Goal: Task Accomplishment & Management: Manage account settings

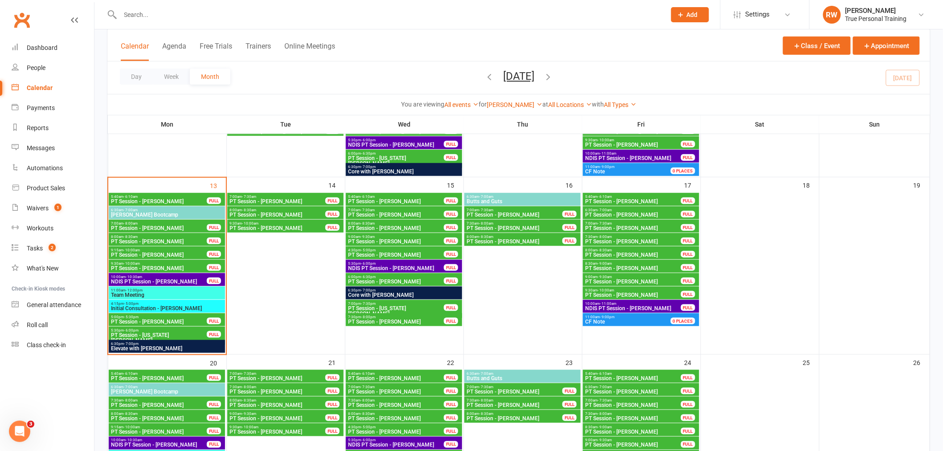
scroll to position [255, 0]
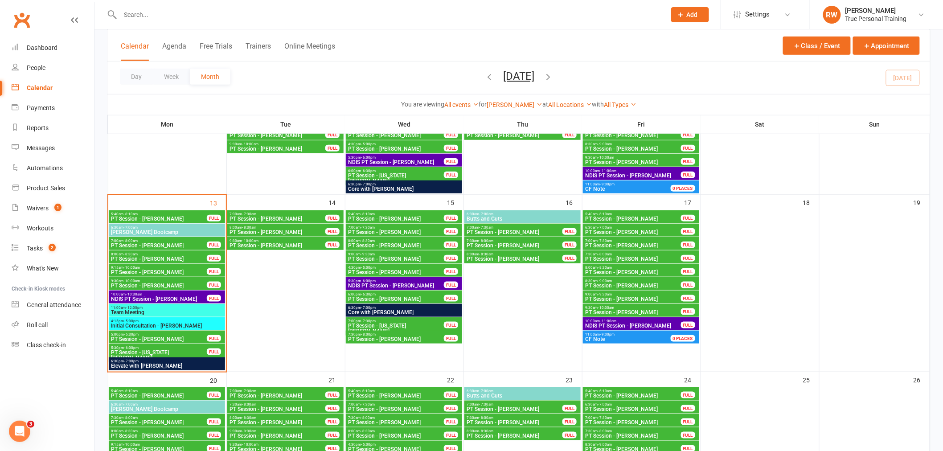
click at [190, 15] on input "text" at bounding box center [389, 14] width 542 height 12
type input "[PERSON_NAME]"
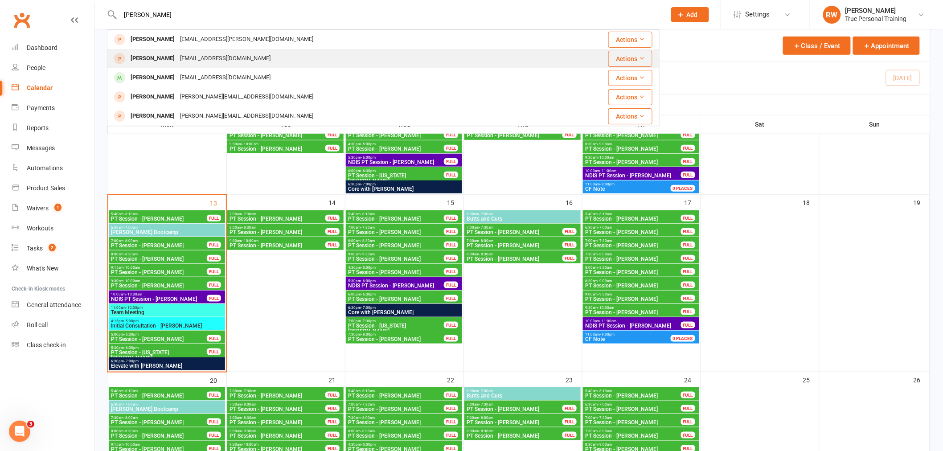
click at [179, 58] on div "[EMAIL_ADDRESS][DOMAIN_NAME]" at bounding box center [225, 58] width 96 height 13
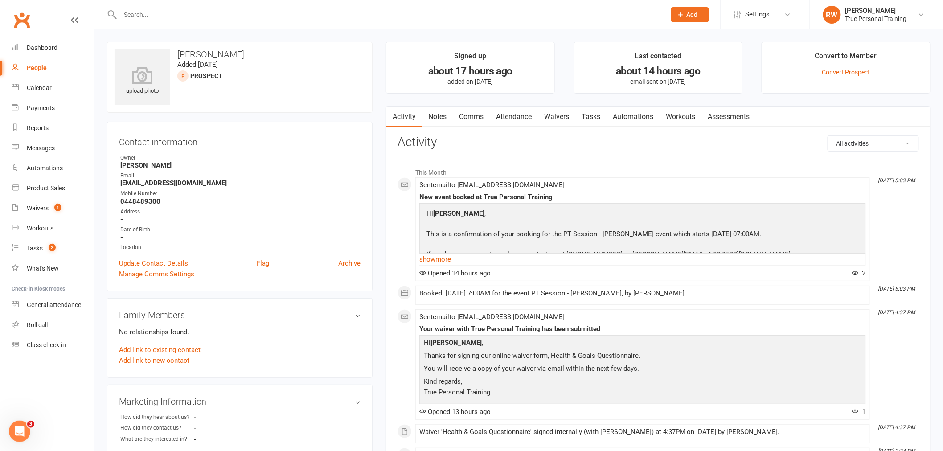
click at [560, 119] on link "Waivers" at bounding box center [556, 117] width 37 height 21
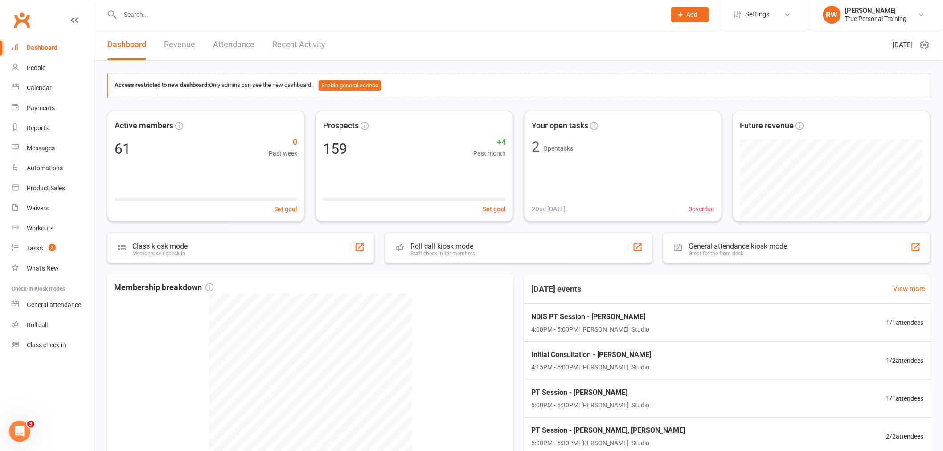
click at [230, 27] on div at bounding box center [383, 14] width 553 height 29
click at [230, 14] on input "text" at bounding box center [389, 14] width 542 height 12
type input "elisha"
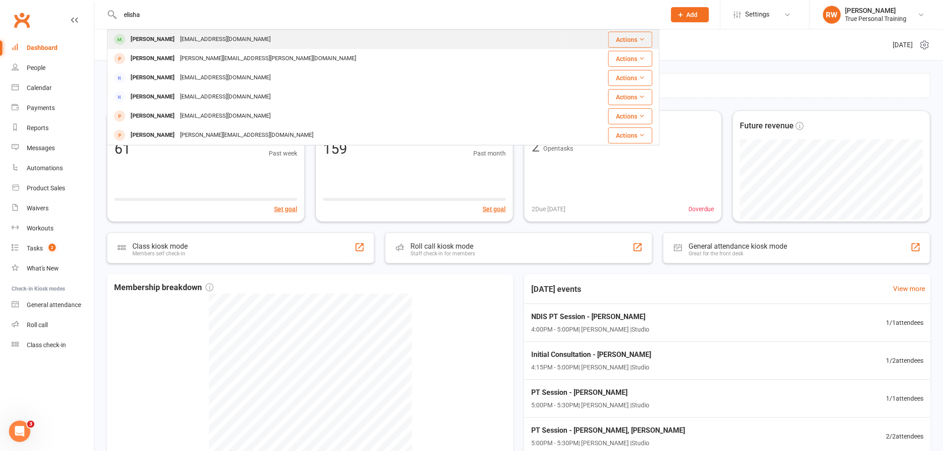
click at [208, 41] on div "[EMAIL_ADDRESS][DOMAIN_NAME]" at bounding box center [225, 39] width 96 height 13
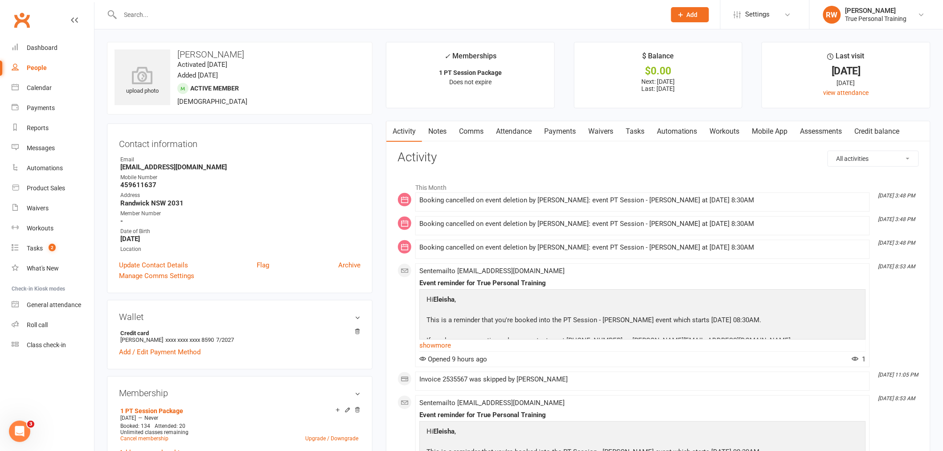
click at [573, 132] on link "Payments" at bounding box center [560, 131] width 44 height 21
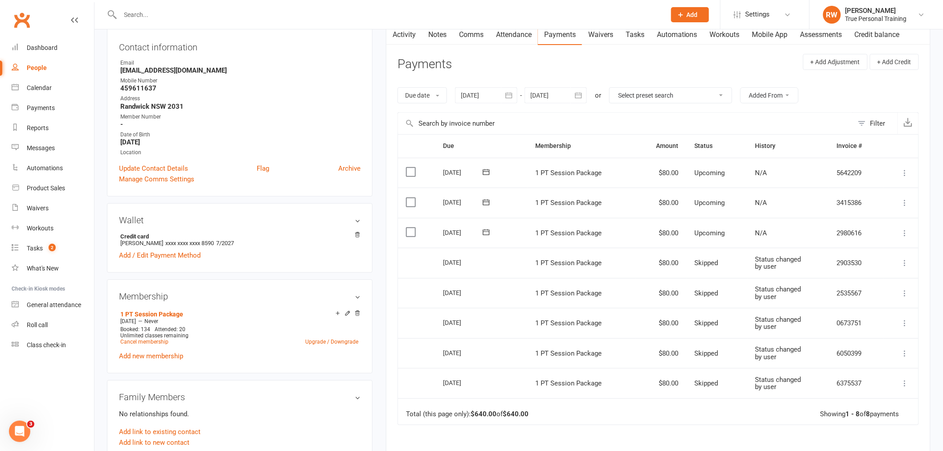
scroll to position [99, 0]
click at [412, 232] on label at bounding box center [412, 230] width 12 height 9
click at [412, 226] on input "checkbox" at bounding box center [409, 226] width 6 height 0
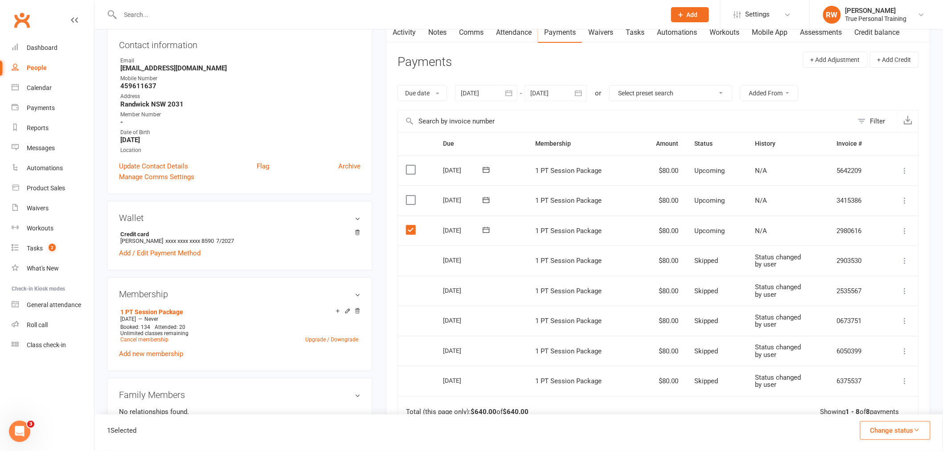
click at [411, 199] on label at bounding box center [412, 200] width 12 height 9
click at [411, 196] on input "checkbox" at bounding box center [409, 196] width 6 height 0
click at [411, 170] on label at bounding box center [412, 169] width 12 height 9
click at [411, 165] on input "checkbox" at bounding box center [409, 165] width 6 height 0
click at [919, 435] on button "Change status" at bounding box center [895, 430] width 70 height 19
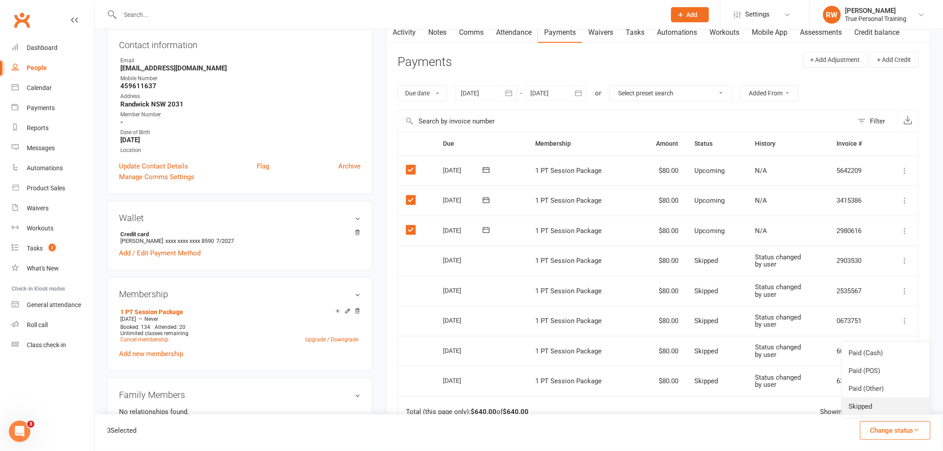
click at [892, 411] on link "Skipped" at bounding box center [886, 407] width 88 height 18
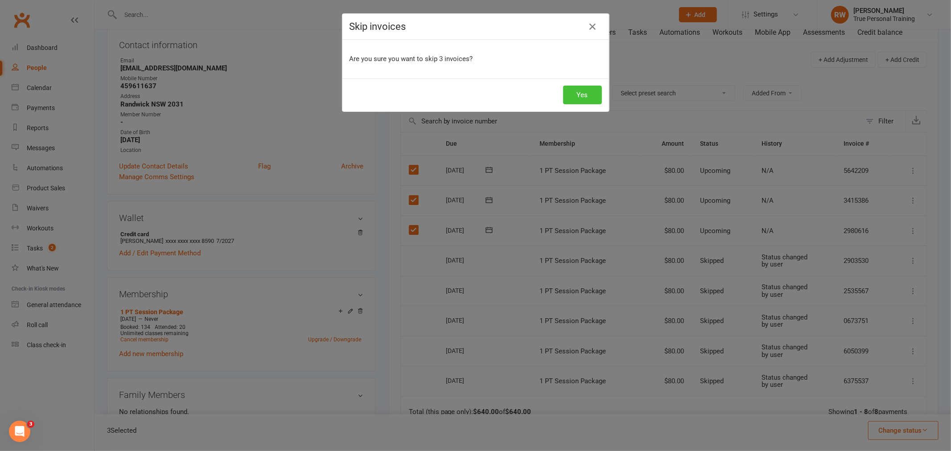
click at [577, 94] on button "Yes" at bounding box center [582, 95] width 39 height 19
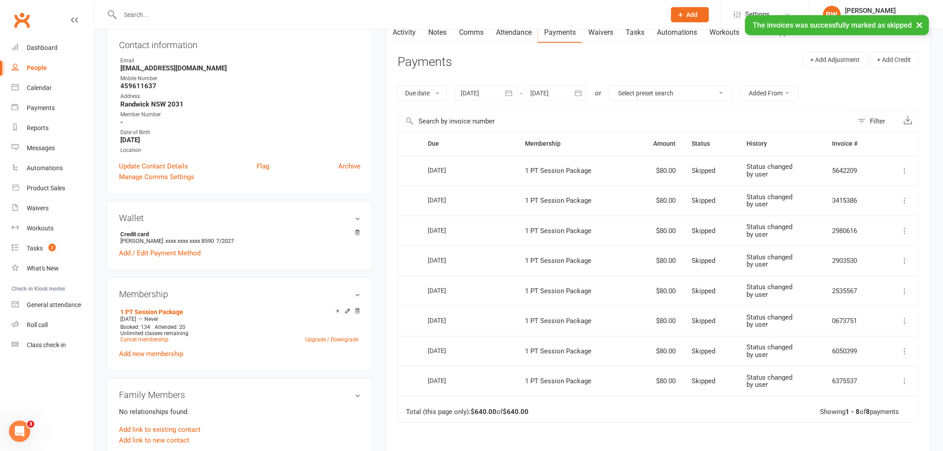
click at [210, 14] on input "text" at bounding box center [389, 14] width 542 height 12
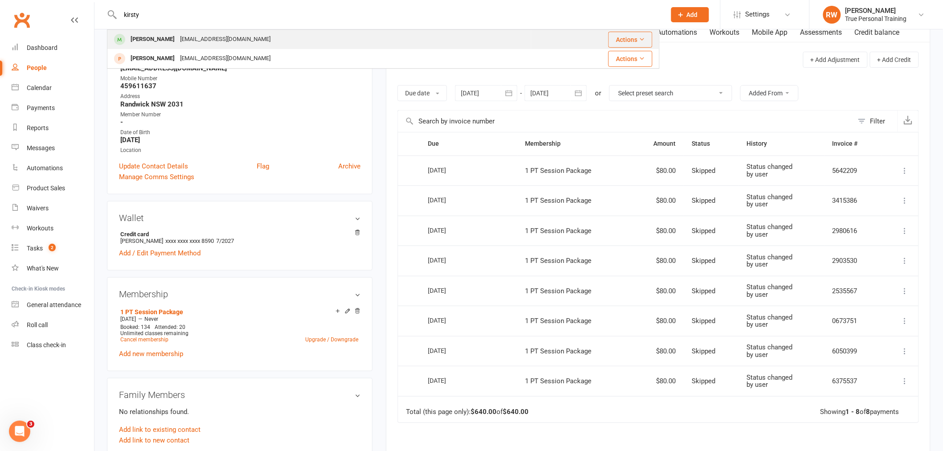
type input "kirsty"
click at [216, 38] on div "Kirsty Byrne Kibyrne@tcd.ie" at bounding box center [319, 39] width 423 height 18
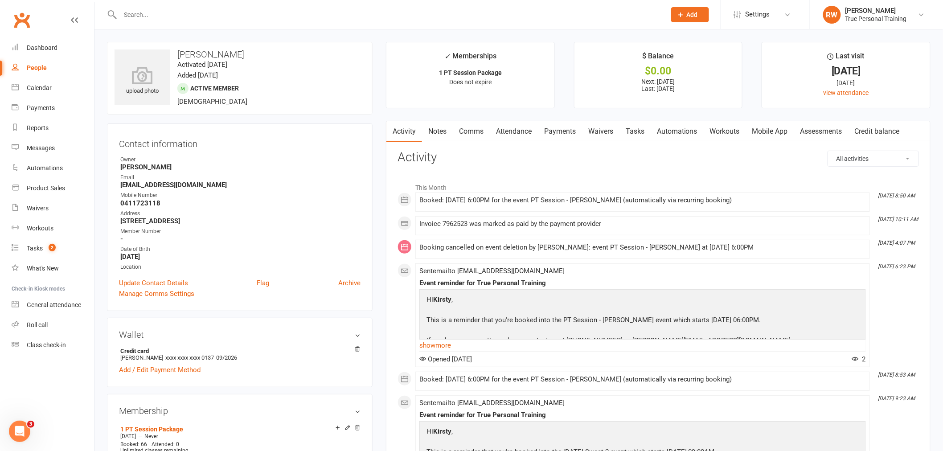
click at [547, 134] on link "Payments" at bounding box center [560, 131] width 44 height 21
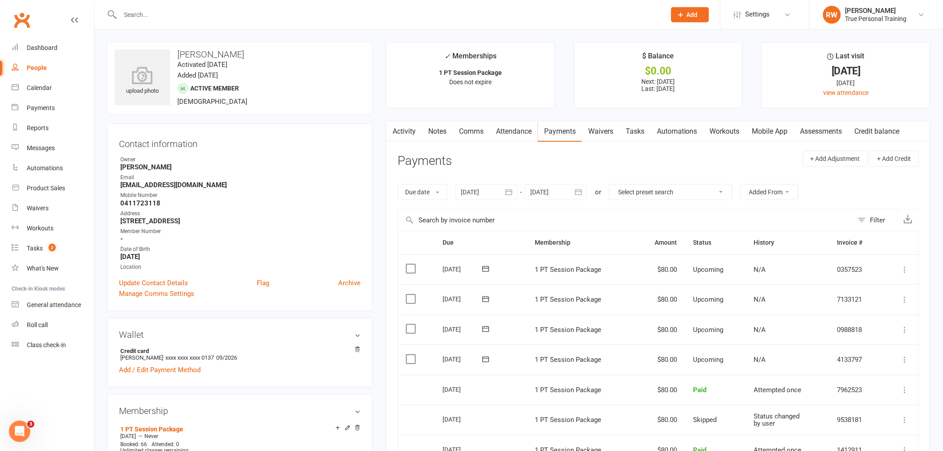
click at [310, 18] on input "text" at bounding box center [389, 14] width 542 height 12
type input "sue"
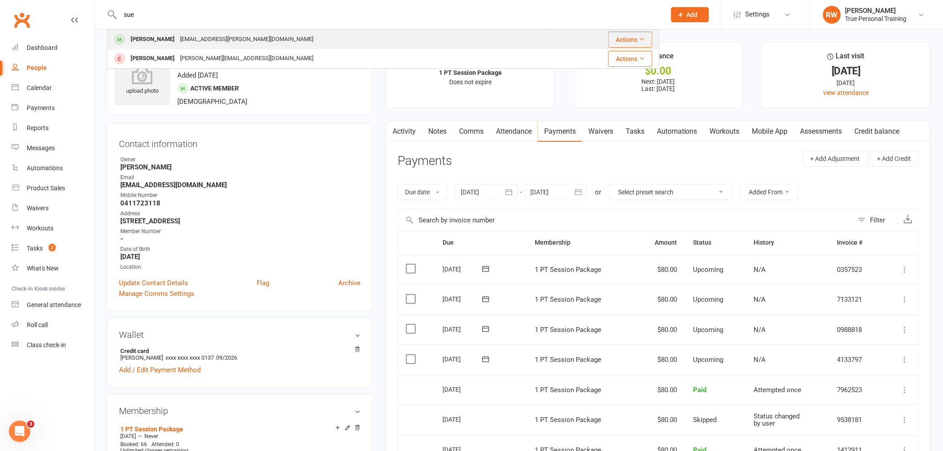
click at [286, 40] on div "Sue Morais su.morais@gmail.com" at bounding box center [330, 39] width 444 height 18
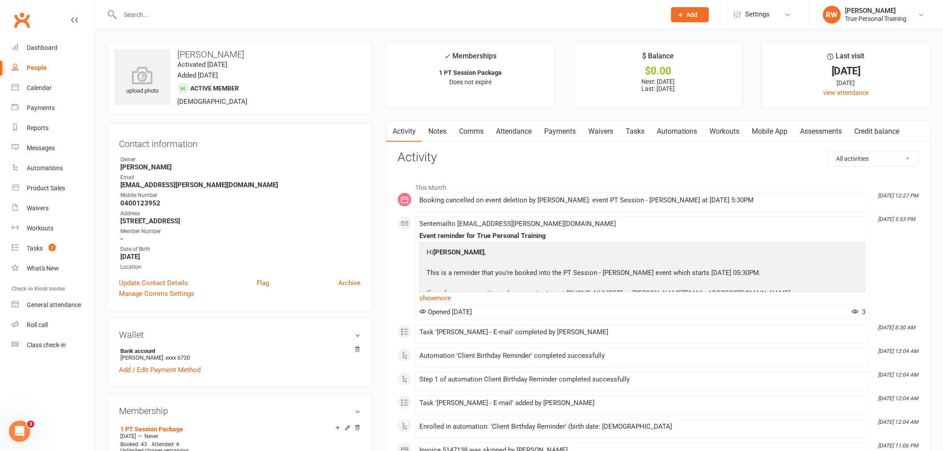
click at [566, 132] on link "Payments" at bounding box center [560, 131] width 44 height 21
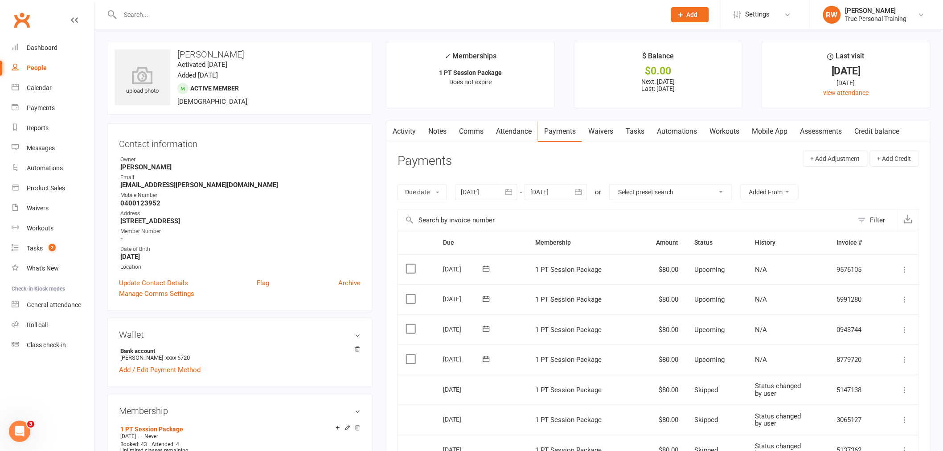
click at [411, 360] on label at bounding box center [412, 359] width 12 height 9
click at [411, 355] on input "checkbox" at bounding box center [409, 355] width 6 height 0
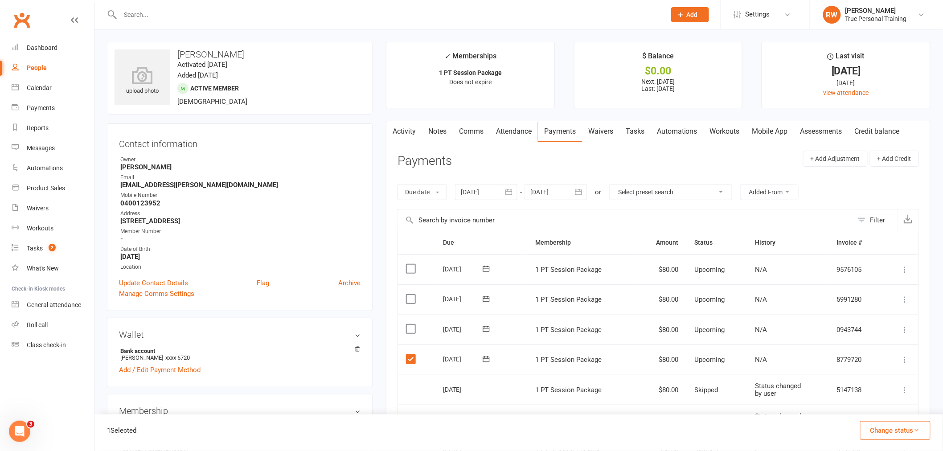
click at [912, 426] on button "Change status" at bounding box center [895, 430] width 70 height 19
click at [876, 410] on link "Skipped" at bounding box center [886, 407] width 88 height 18
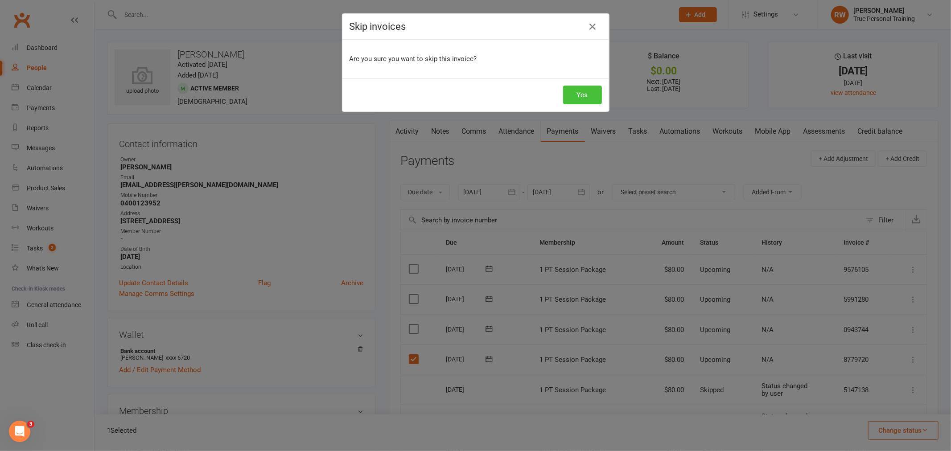
click at [585, 99] on button "Yes" at bounding box center [582, 95] width 39 height 19
